Goal: Task Accomplishment & Management: Use online tool/utility

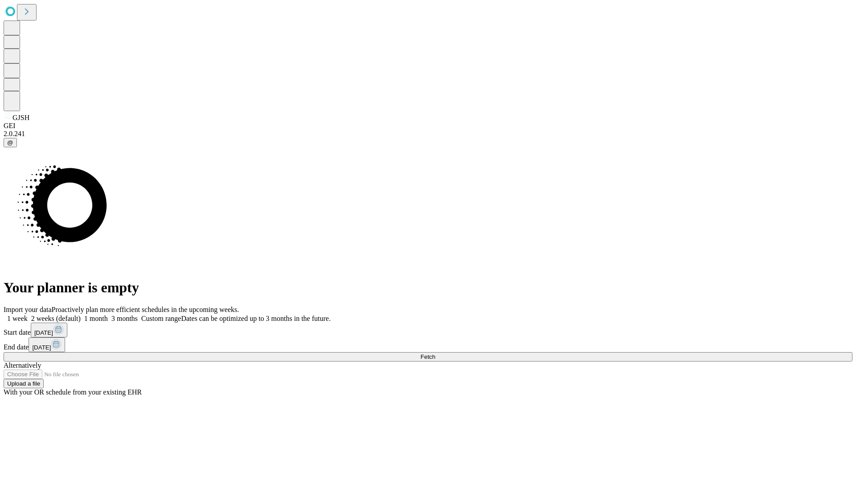
click at [435, 353] on span "Fetch" at bounding box center [428, 356] width 15 height 7
